Goal: Find specific page/section: Find specific page/section

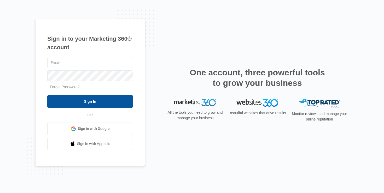
type input "[EMAIL_ADDRESS][PERSON_NAME][DOMAIN_NAME]"
click at [99, 104] on input "Sign In" at bounding box center [90, 101] width 86 height 13
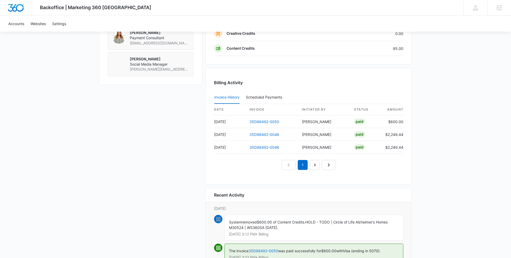
scroll to position [481, 0]
click at [260, 120] on link "35D98492-0050" at bounding box center [265, 122] width 30 height 4
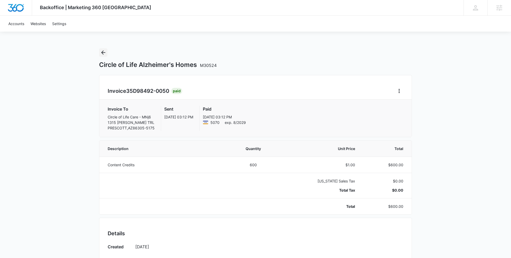
click at [102, 52] on icon "Back" at bounding box center [103, 52] width 6 height 6
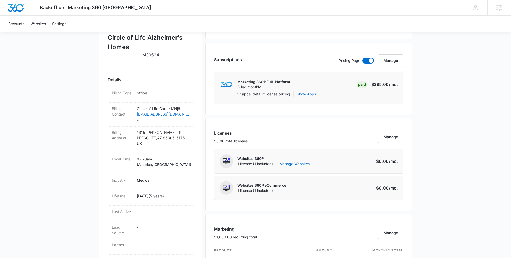
scroll to position [133, 0]
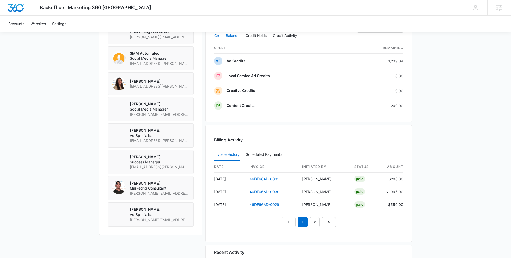
scroll to position [462, 0]
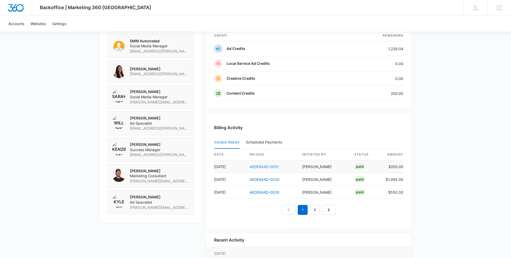
click at [258, 164] on link "46DE66AD-0031" at bounding box center [264, 166] width 29 height 4
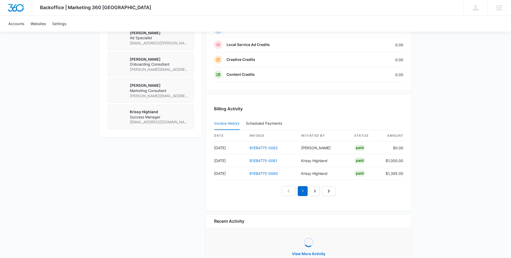
scroll to position [428, 0]
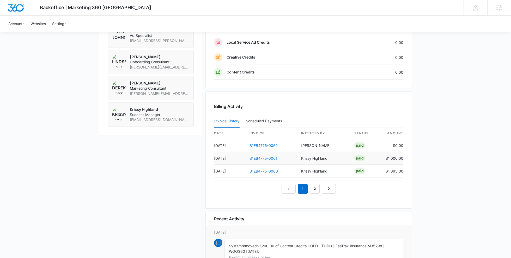
click at [256, 156] on link "B1EB4775-0061" at bounding box center [264, 158] width 28 height 4
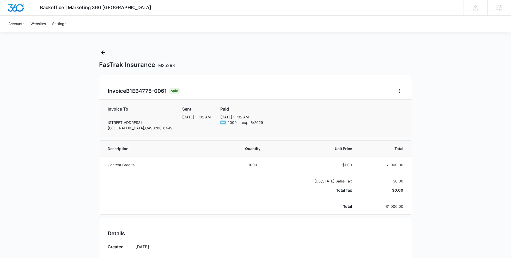
click at [99, 51] on div "Backoffice | Marketing 360 Canada Apps Settings sb [PERSON_NAME] [PERSON_NAME][…" at bounding box center [255, 234] width 511 height 469
